Goal: Navigation & Orientation: Find specific page/section

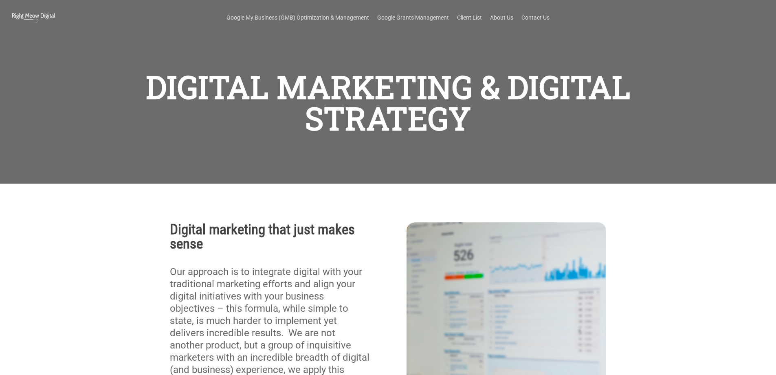
scroll to position [127, 0]
click at [469, 16] on link "Client List" at bounding box center [469, 17] width 25 height 8
